Goal: Book appointment/travel/reservation

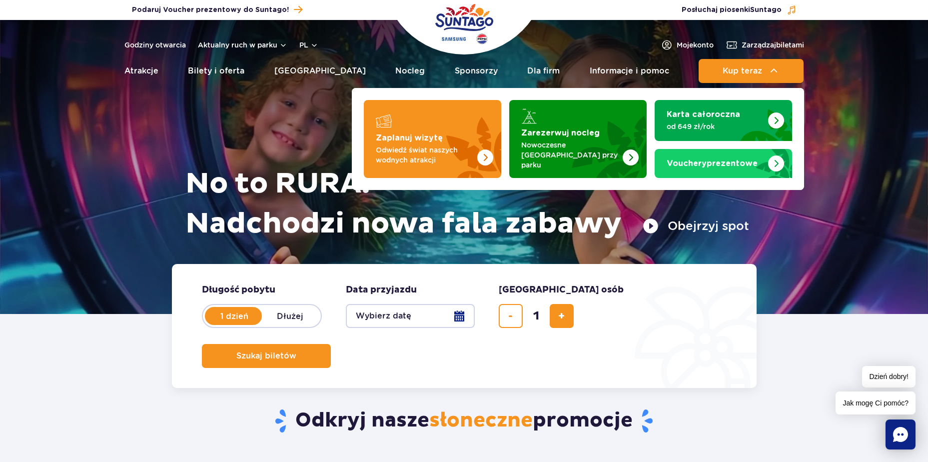
click at [513, 180] on div "Zaplanuj wizytę Odwiedź świat naszych wodnych atrakcji Zarezerwuj nocleg Nowocz…" at bounding box center [578, 139] width 452 height 102
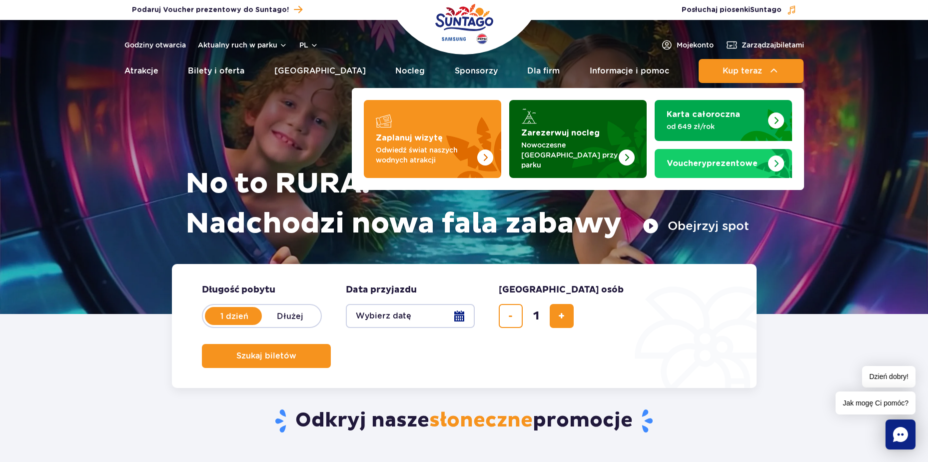
click at [547, 148] on p "Nowoczesne [GEOGRAPHIC_DATA] przy parku" at bounding box center [569, 155] width 97 height 30
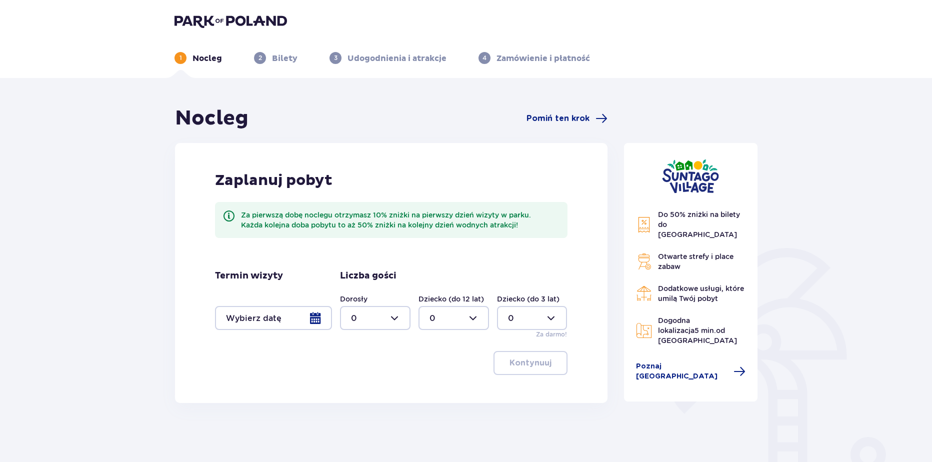
click at [278, 329] on div at bounding box center [273, 318] width 117 height 24
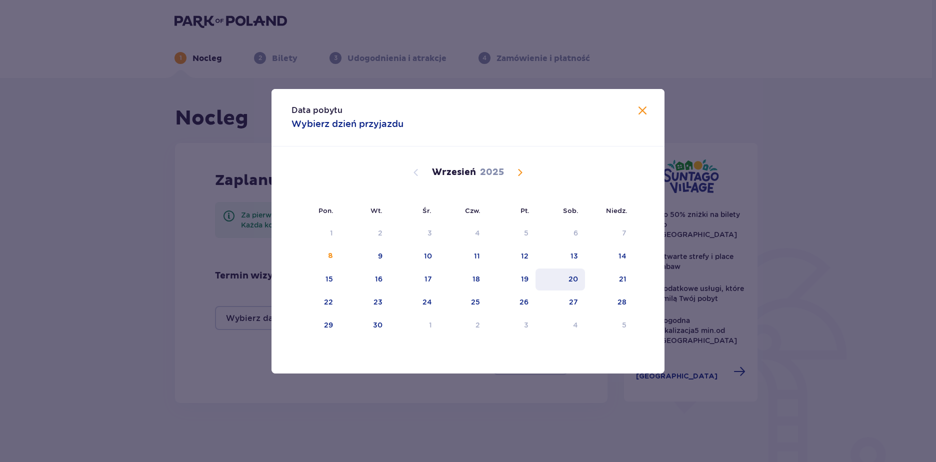
click at [516, 274] on div "19" at bounding box center [511, 279] width 48 height 22
click at [564, 274] on div "20" at bounding box center [559, 279] width 49 height 22
type input "19.09.25 - 20.09.25"
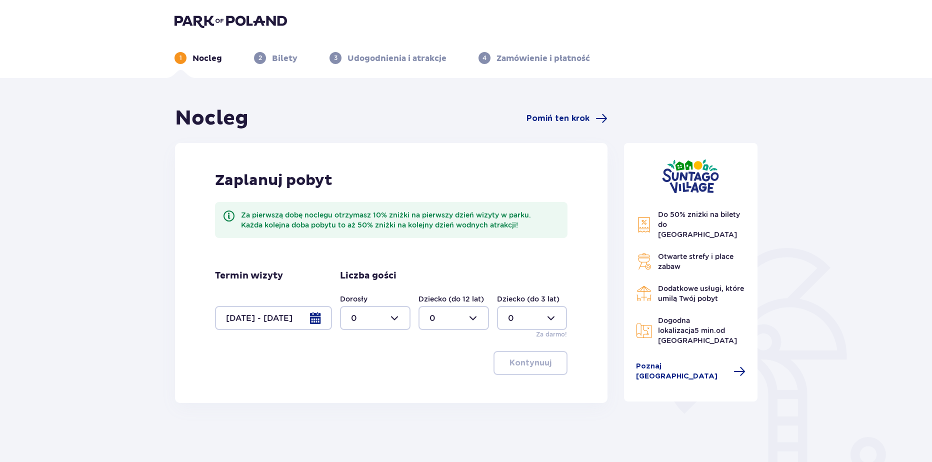
click at [405, 305] on div "Dorosły 0" at bounding box center [375, 312] width 70 height 36
drag, startPoint x: 397, startPoint y: 315, endPoint x: 396, endPoint y: 324, distance: 9.1
click at [397, 315] on div at bounding box center [375, 318] width 70 height 24
click at [352, 418] on p "6" at bounding box center [353, 421] width 5 height 11
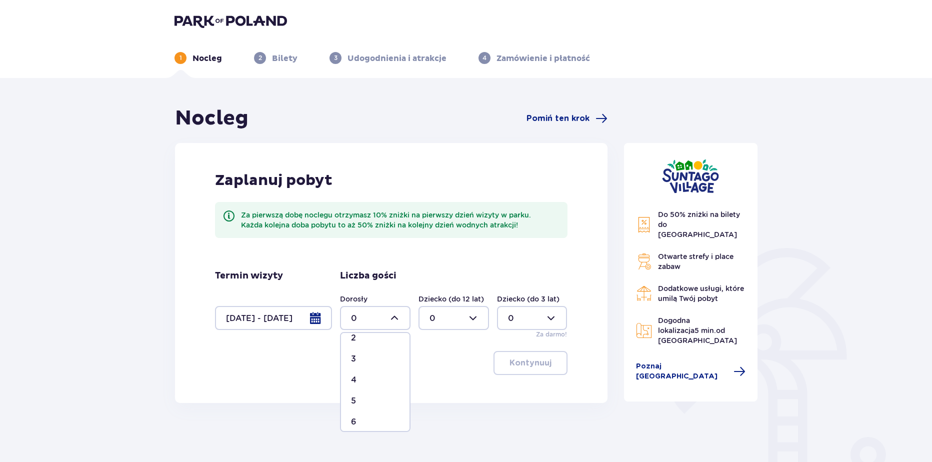
type input "6"
click at [523, 364] on p "Kontynuuj" at bounding box center [530, 362] width 42 height 11
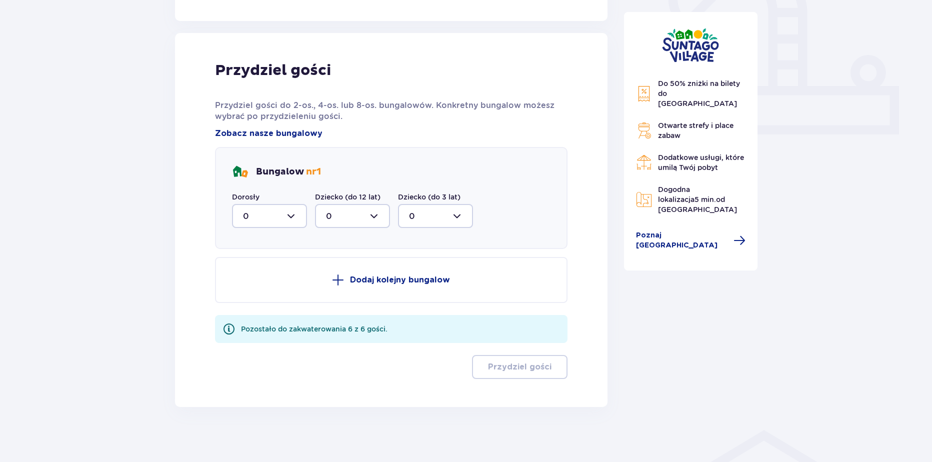
scroll to position [387, 0]
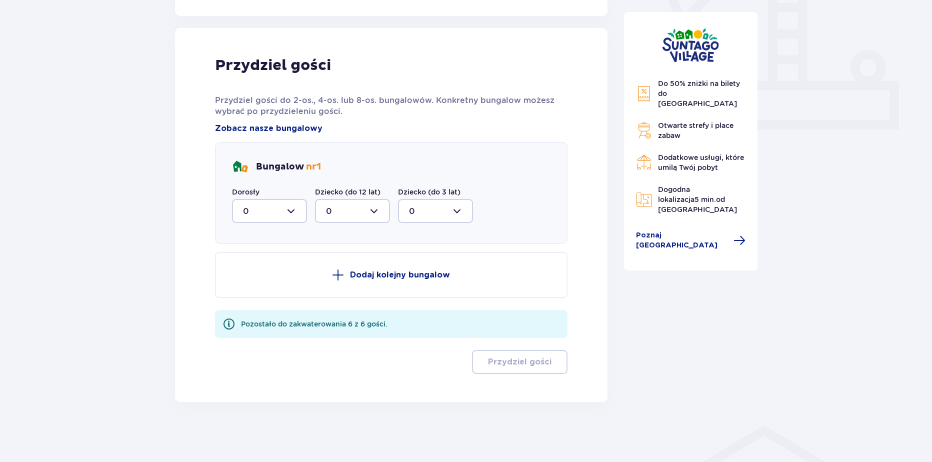
click at [277, 209] on div at bounding box center [269, 211] width 75 height 24
drag, startPoint x: 242, startPoint y: 320, endPoint x: 471, endPoint y: 356, distance: 231.9
click at [243, 320] on span "6" at bounding box center [269, 320] width 73 height 21
type input "6"
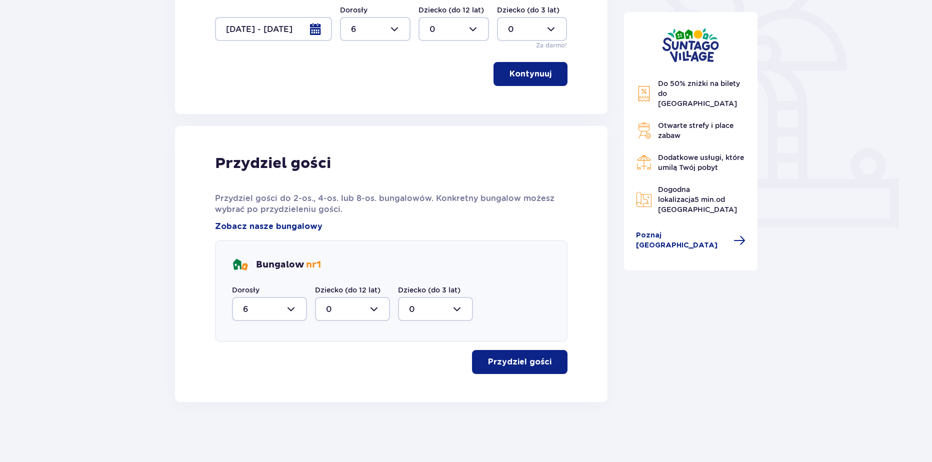
click at [518, 366] on p "Przydziel gości" at bounding box center [519, 361] width 63 height 11
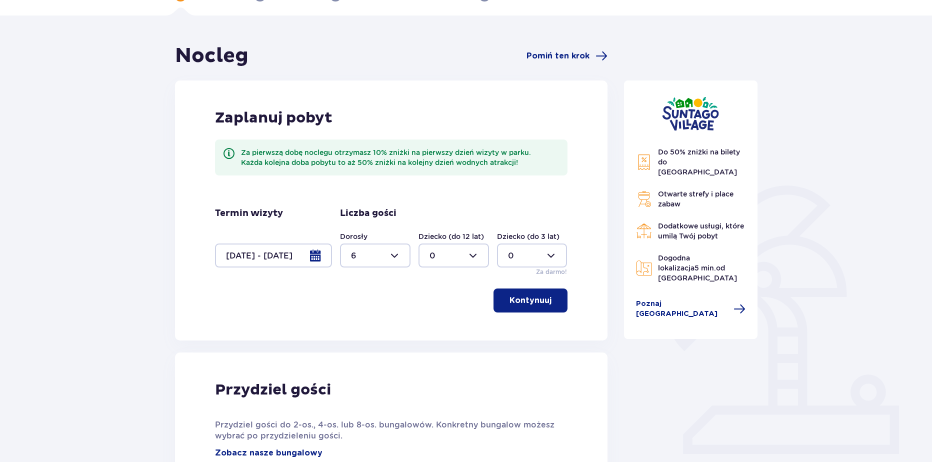
scroll to position [0, 0]
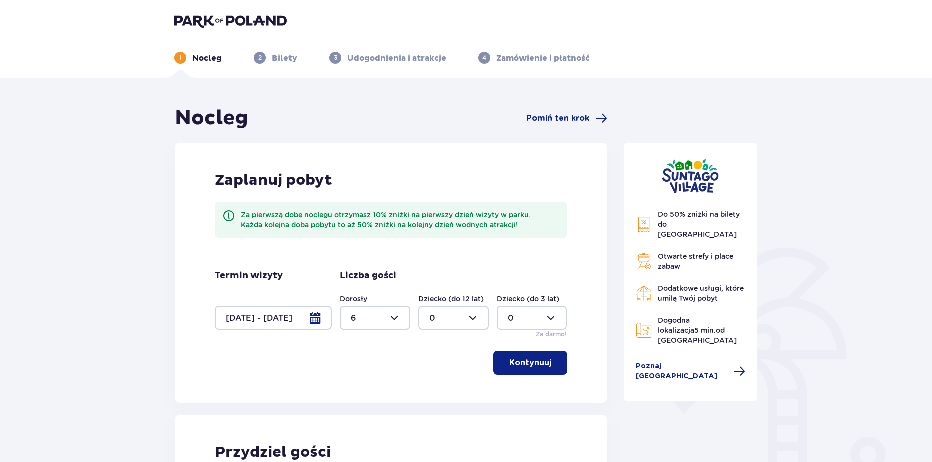
click at [260, 17] on img at bounding box center [230, 21] width 112 height 14
